Goal: Task Accomplishment & Management: Complete application form

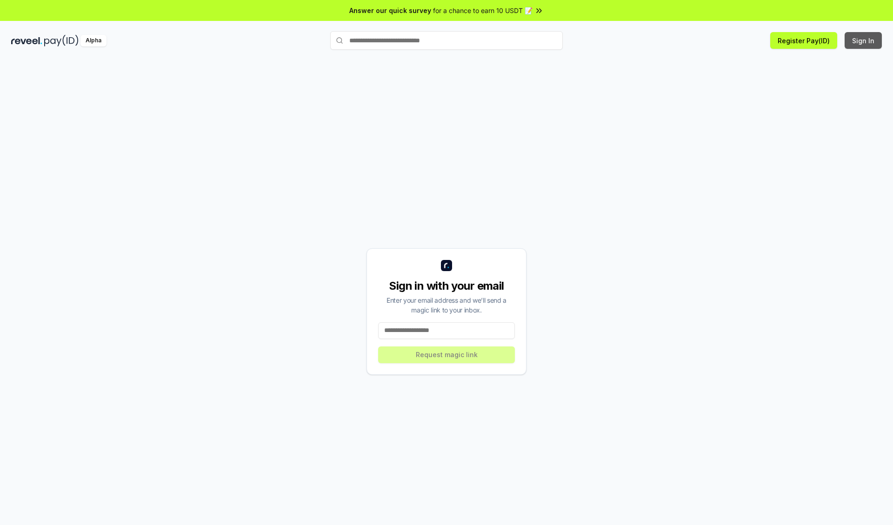
click at [864, 40] on button "Sign In" at bounding box center [863, 40] width 37 height 17
type input "**********"
click at [447, 354] on button "Request magic link" at bounding box center [446, 355] width 137 height 17
